Goal: Task Accomplishment & Management: Use online tool/utility

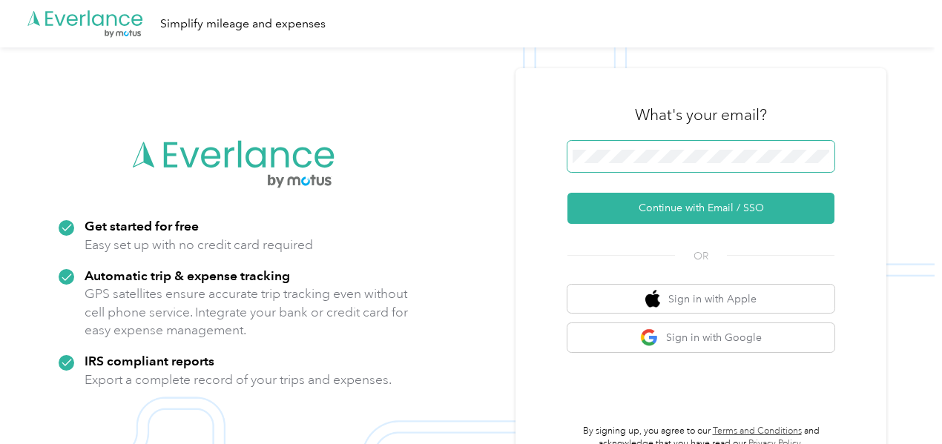
click at [616, 147] on span at bounding box center [700, 156] width 267 height 31
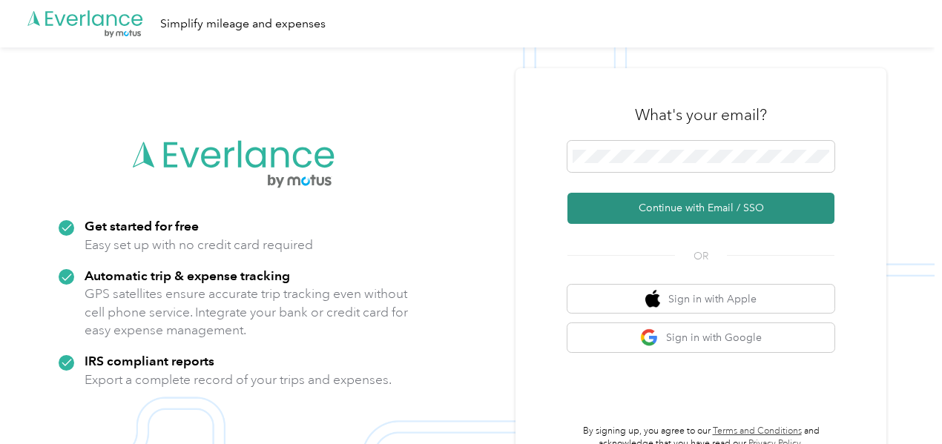
click at [710, 207] on button "Continue with Email / SSO" at bounding box center [700, 208] width 267 height 31
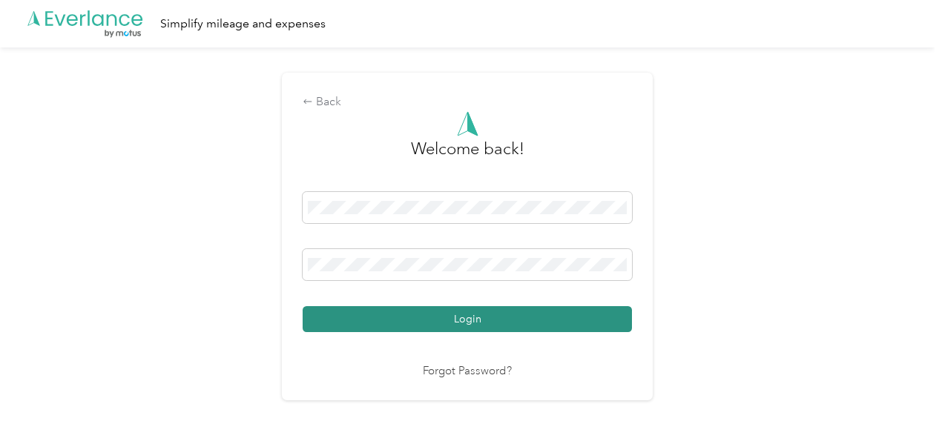
click at [475, 320] on button "Login" at bounding box center [467, 319] width 329 height 26
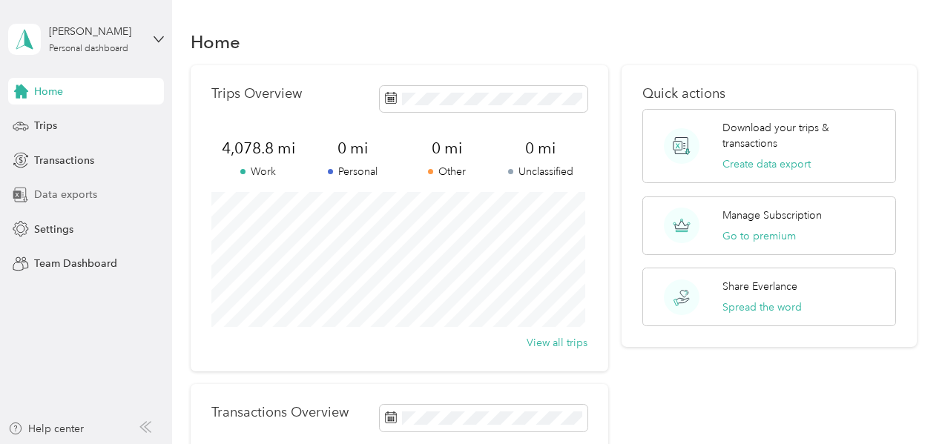
click at [59, 197] on span "Data exports" at bounding box center [65, 195] width 63 height 16
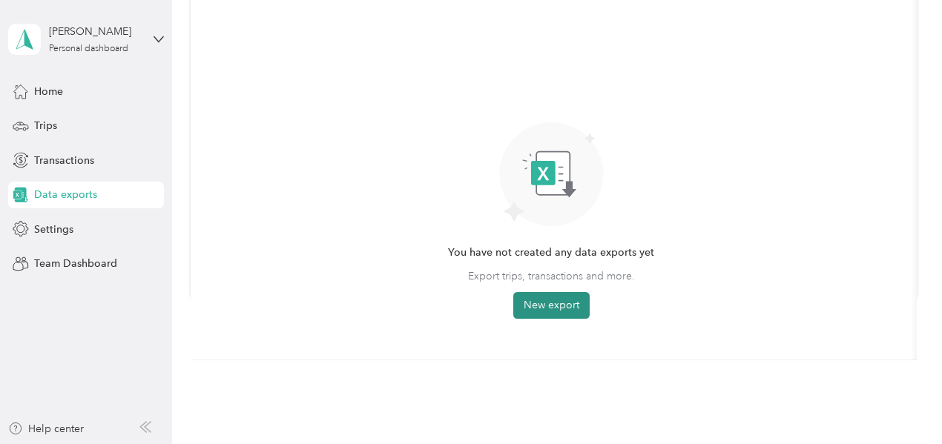
scroll to position [148, 0]
click at [550, 303] on button "New export" at bounding box center [551, 304] width 76 height 27
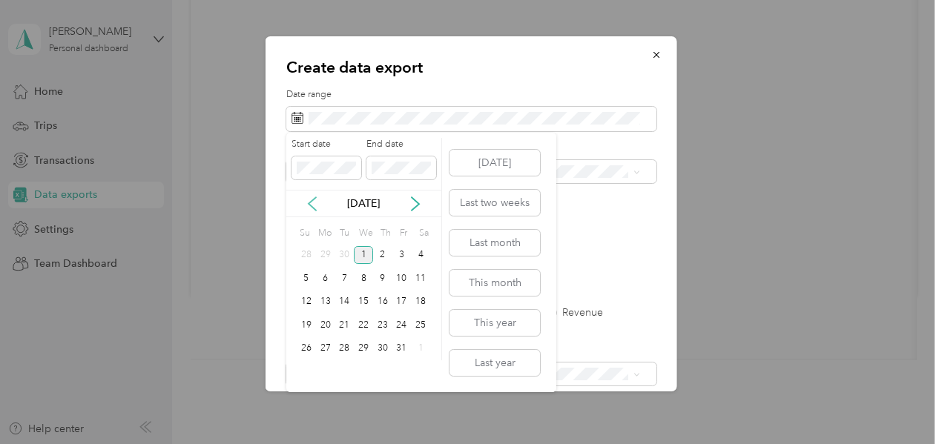
click at [310, 205] on icon at bounding box center [312, 203] width 7 height 13
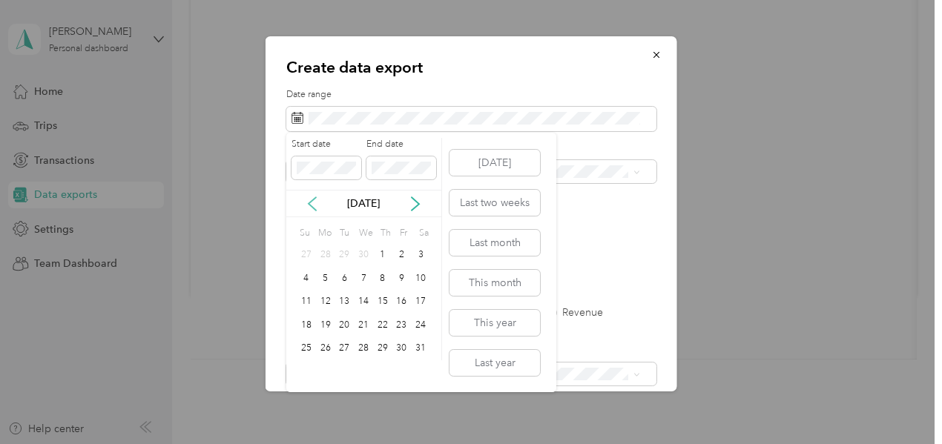
click at [310, 205] on icon at bounding box center [312, 203] width 7 height 13
click at [309, 199] on icon at bounding box center [312, 204] width 15 height 15
click at [363, 254] on div "1" at bounding box center [363, 255] width 19 height 19
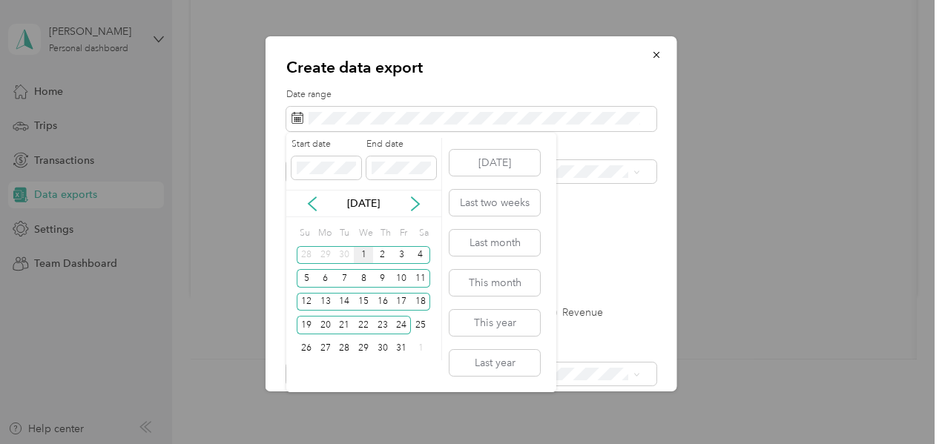
click at [363, 254] on div "1" at bounding box center [363, 255] width 19 height 19
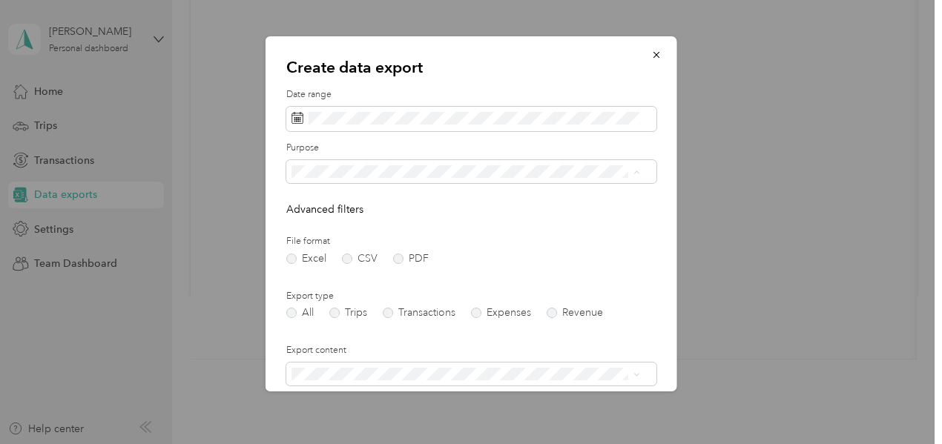
click at [329, 199] on div "All" at bounding box center [466, 198] width 338 height 16
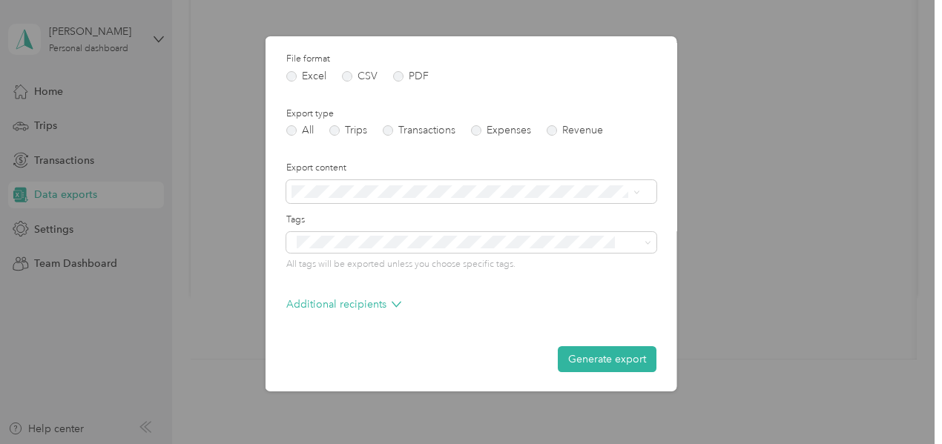
scroll to position [183, 0]
click at [593, 356] on button "Generate export" at bounding box center [607, 359] width 99 height 26
